Goal: Information Seeking & Learning: Learn about a topic

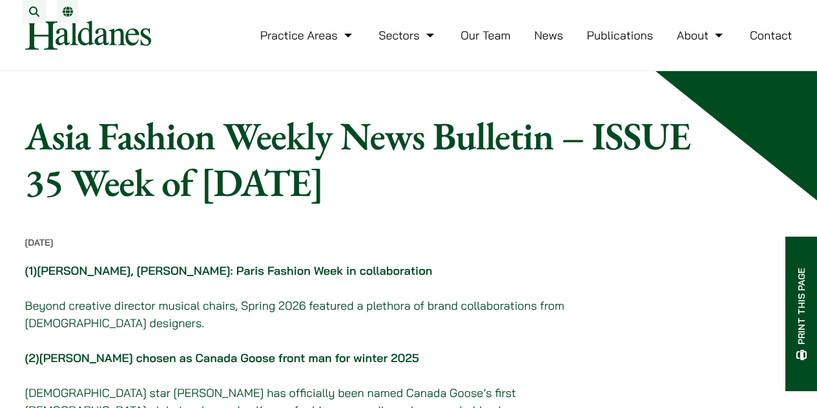
scroll to position [1017, 0]
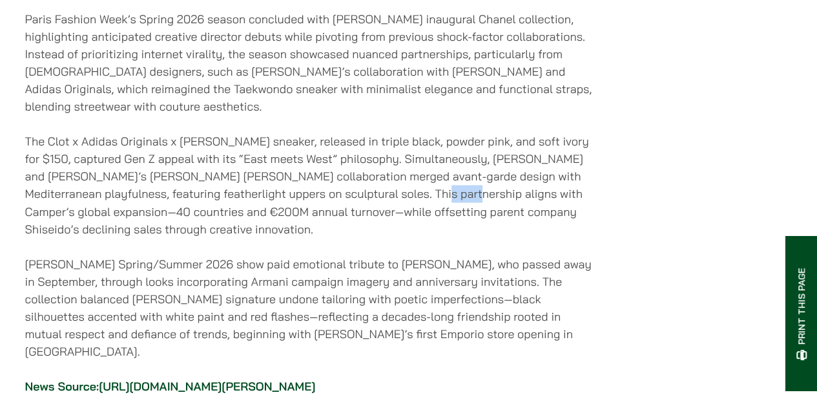
drag, startPoint x: 387, startPoint y: 182, endPoint x: 426, endPoint y: 194, distance: 40.9
click at [426, 194] on p "The Clot x Adidas Originals x [PERSON_NAME] sneaker, released in triple black, …" at bounding box center [313, 184] width 576 height 105
copy p "Camper"
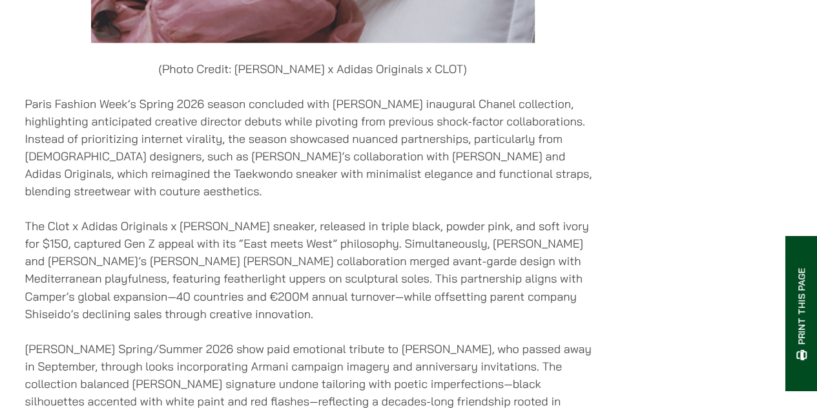
scroll to position [952, 0]
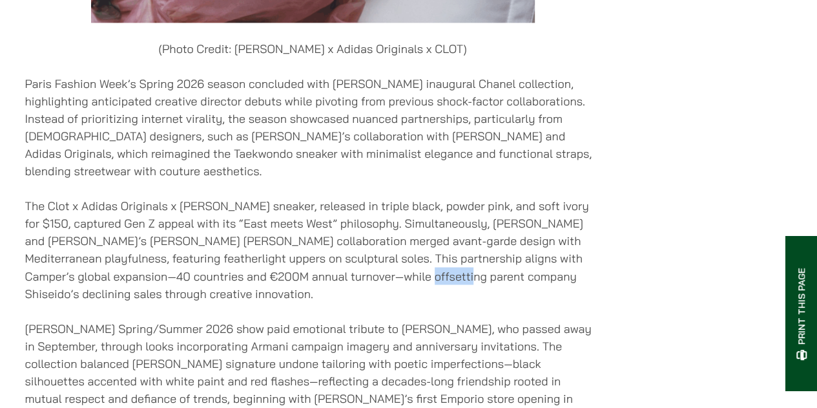
drag, startPoint x: 413, startPoint y: 272, endPoint x: 457, endPoint y: 274, distance: 43.3
click at [457, 274] on p "The Clot x Adidas Originals x [PERSON_NAME] sneaker, released in triple black, …" at bounding box center [313, 249] width 576 height 105
copy p "Shiseido"
click at [390, 253] on p "The Clot x Adidas Originals x [PERSON_NAME] sneaker, released in triple black, …" at bounding box center [313, 249] width 576 height 105
drag, startPoint x: 386, startPoint y: 250, endPoint x: 426, endPoint y: 257, distance: 41.3
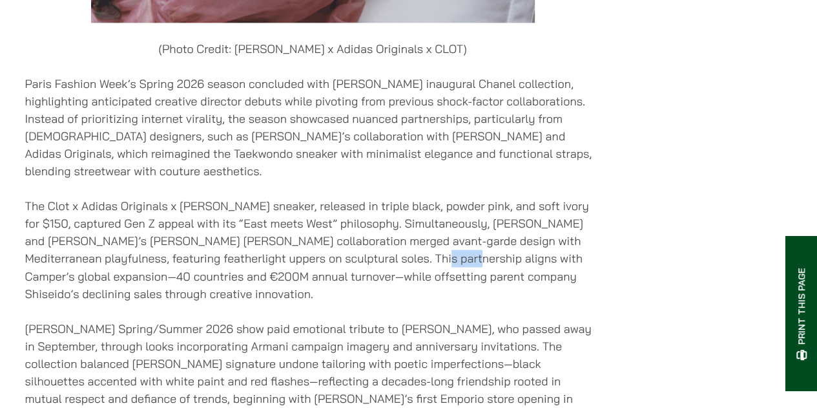
click at [426, 257] on p "The Clot x Adidas Originals x [PERSON_NAME] sneaker, released in triple black, …" at bounding box center [313, 249] width 576 height 105
click at [52, 234] on p "The Clot x Adidas Originals x [PERSON_NAME] sneaker, released in triple black, …" at bounding box center [313, 249] width 576 height 105
click at [67, 238] on p "The Clot x Adidas Originals x [PERSON_NAME] sneaker, released in triple black, …" at bounding box center [313, 249] width 576 height 105
drag, startPoint x: 63, startPoint y: 236, endPoint x: 14, endPoint y: 229, distance: 49.5
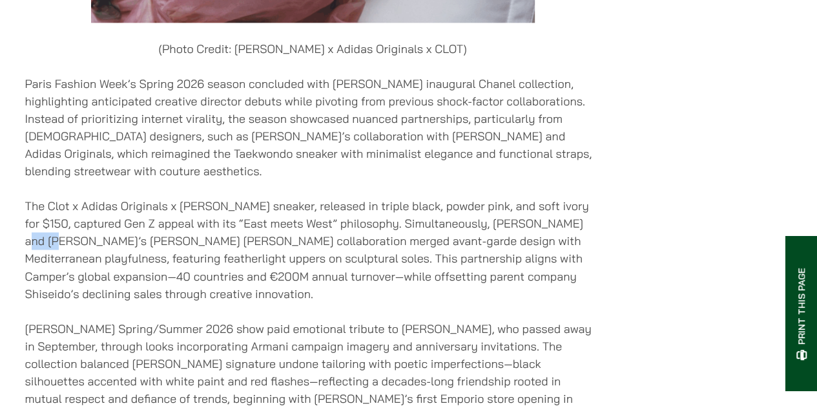
drag, startPoint x: 26, startPoint y: 232, endPoint x: 70, endPoint y: 242, distance: 45.1
copy p "Camper’"
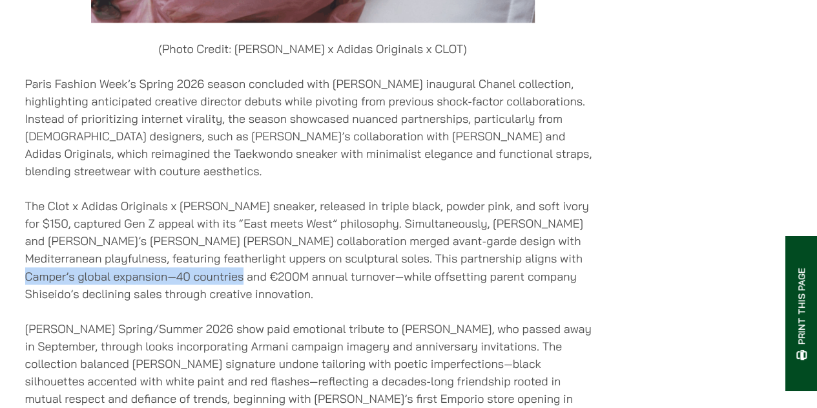
drag, startPoint x: 537, startPoint y: 254, endPoint x: 225, endPoint y: 267, distance: 312.9
click at [225, 267] on p "The Clot x Adidas Originals x [PERSON_NAME] sneaker, released in triple black, …" at bounding box center [313, 249] width 576 height 105
copy p "40 countries and €200M annual turnover"
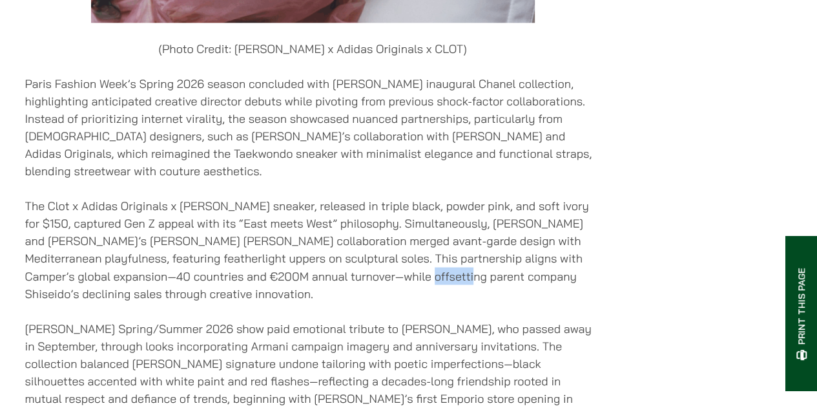
drag, startPoint x: 412, startPoint y: 267, endPoint x: 457, endPoint y: 275, distance: 45.9
click at [457, 275] on p "The Clot x Adidas Originals x [PERSON_NAME] sneaker, released in triple black, …" at bounding box center [313, 249] width 576 height 105
copy p "Shiseido"
